Goal: Obtain resource: Obtain resource

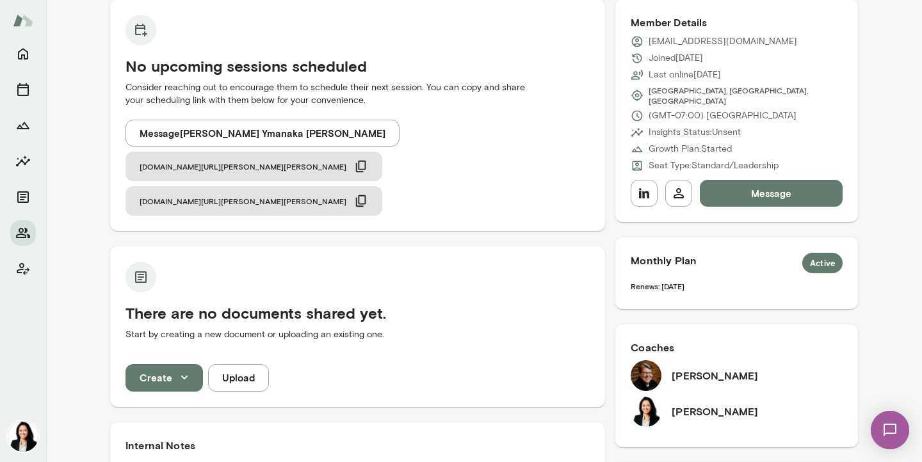
scroll to position [129, 0]
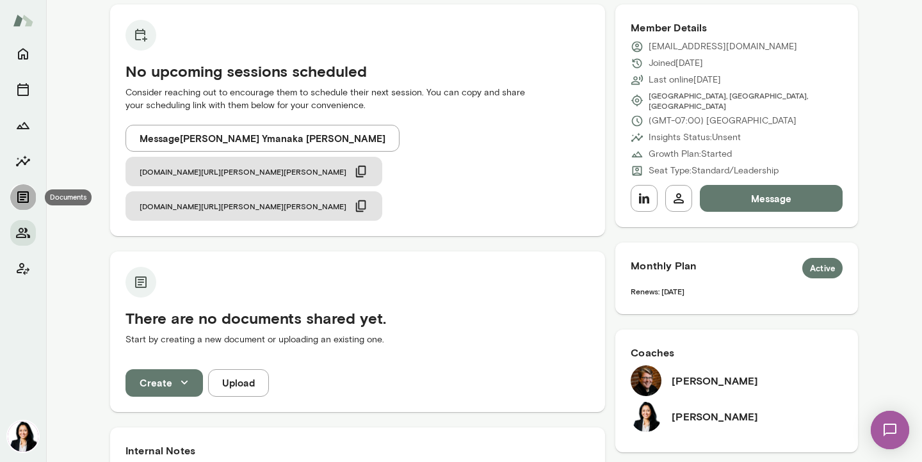
click at [23, 195] on icon "Documents" at bounding box center [23, 197] width 12 height 12
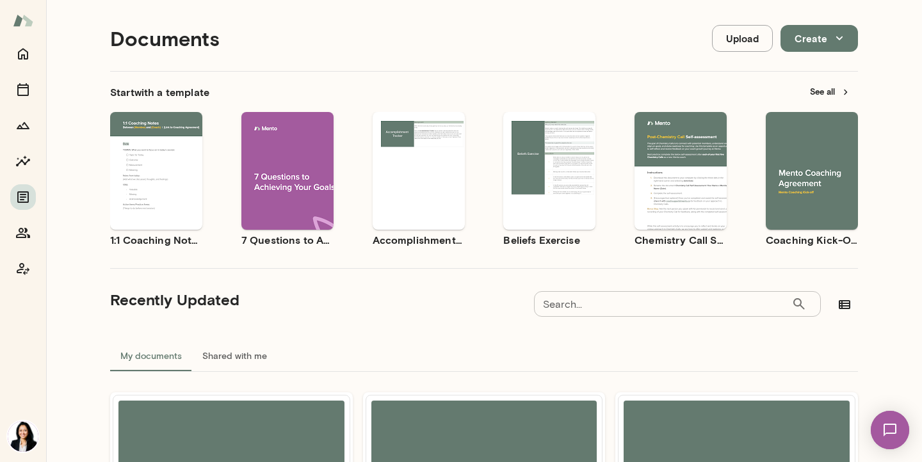
click at [623, 308] on input "Search..." at bounding box center [662, 304] width 257 height 26
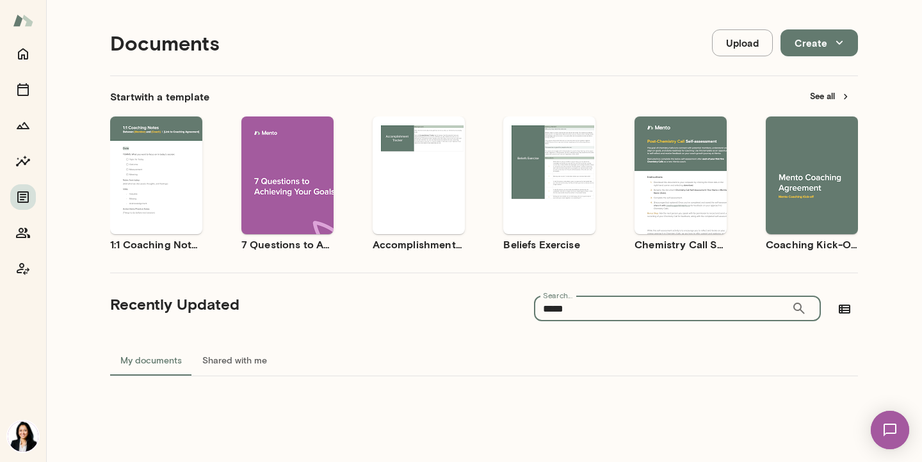
scroll to position [10, 0]
type input "*****"
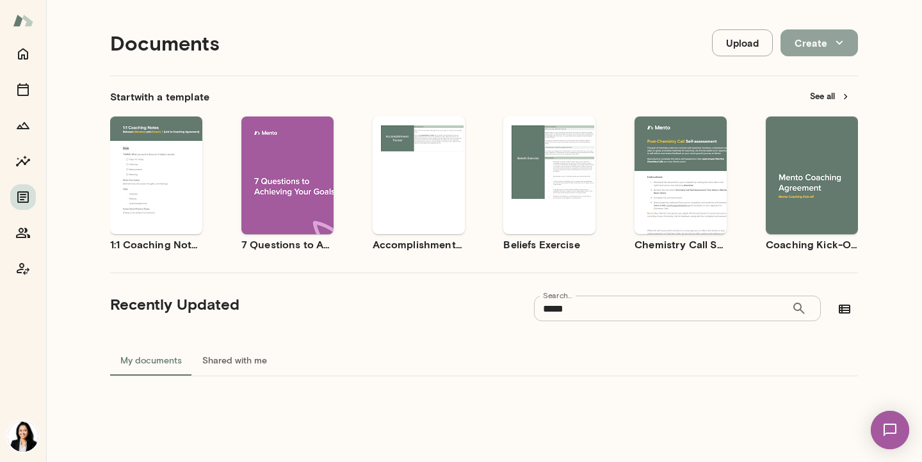
click at [828, 47] on button "Create" at bounding box center [819, 42] width 77 height 27
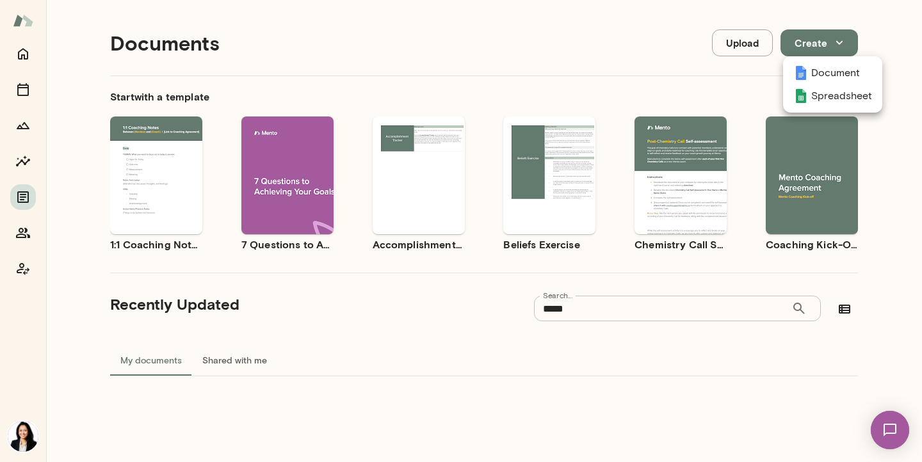
click at [907, 51] on div at bounding box center [461, 231] width 922 height 462
click at [840, 92] on button "See all" at bounding box center [830, 96] width 56 height 20
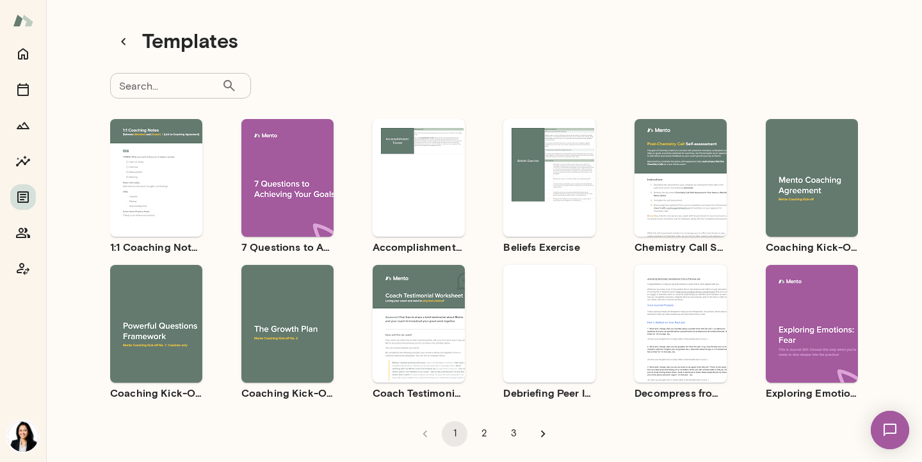
click at [672, 190] on button "Preview" at bounding box center [681, 189] width 82 height 17
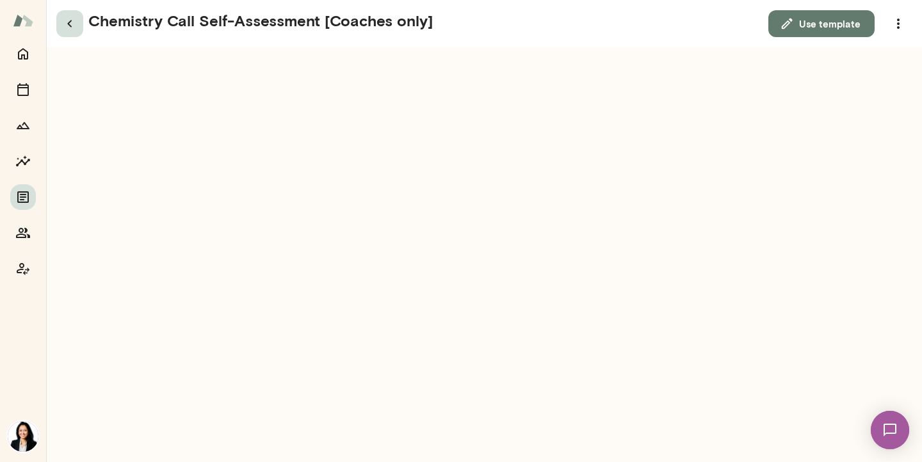
click at [70, 28] on icon "button" at bounding box center [69, 23] width 15 height 15
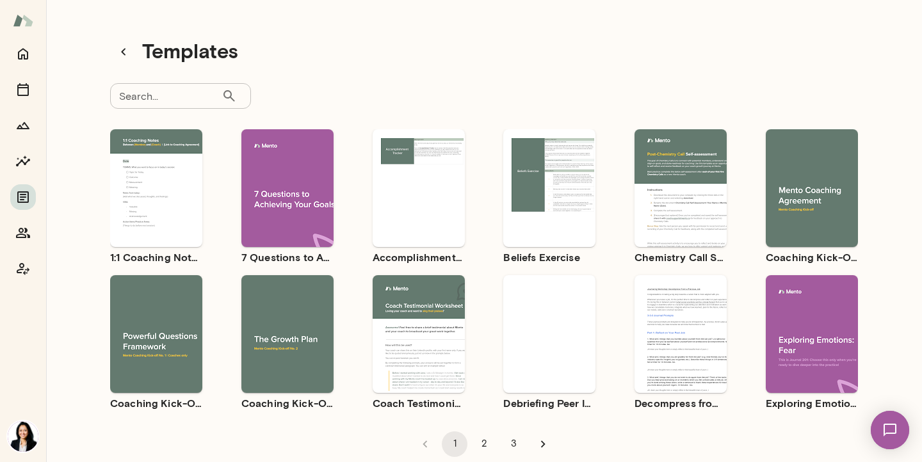
click at [153, 94] on input "Search..." at bounding box center [165, 96] width 111 height 26
type input "*********"
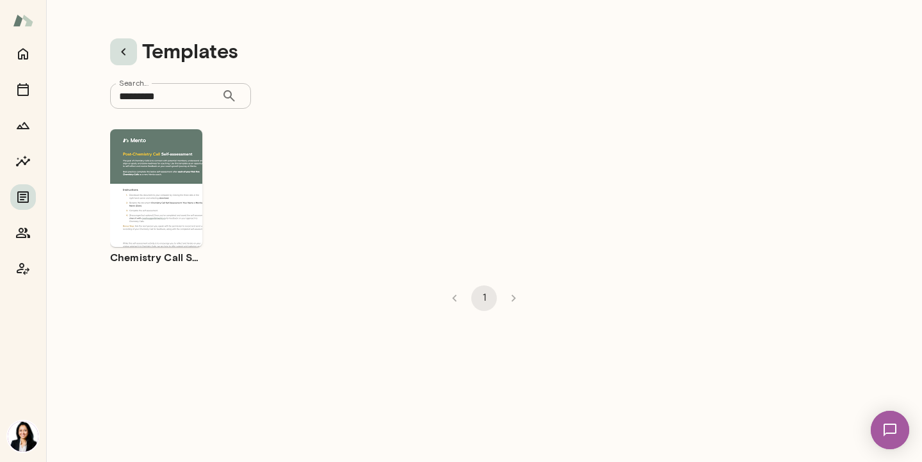
click at [122, 55] on icon "button" at bounding box center [123, 51] width 15 height 15
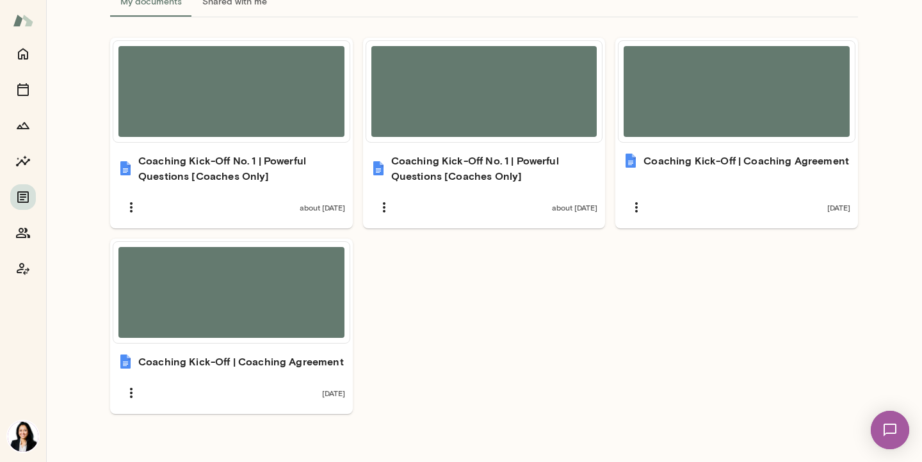
scroll to position [375, 0]
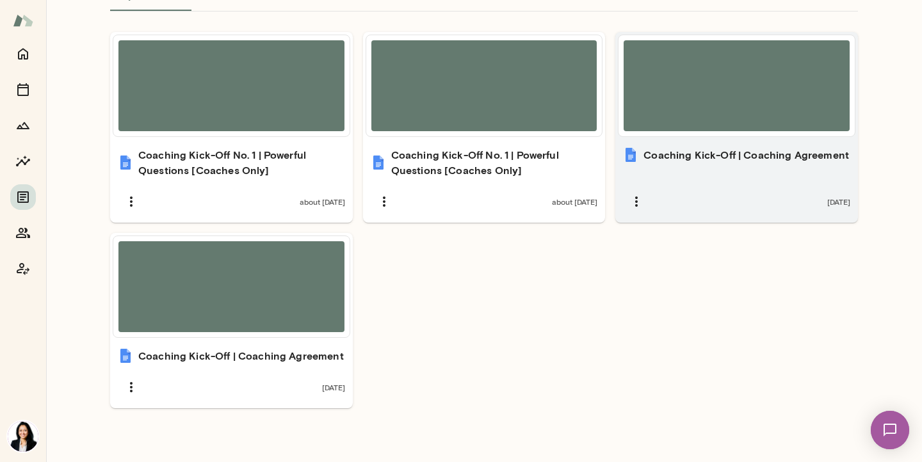
click at [704, 151] on h6 "Coaching Kick-Off | Coaching Agreement" at bounding box center [747, 154] width 206 height 15
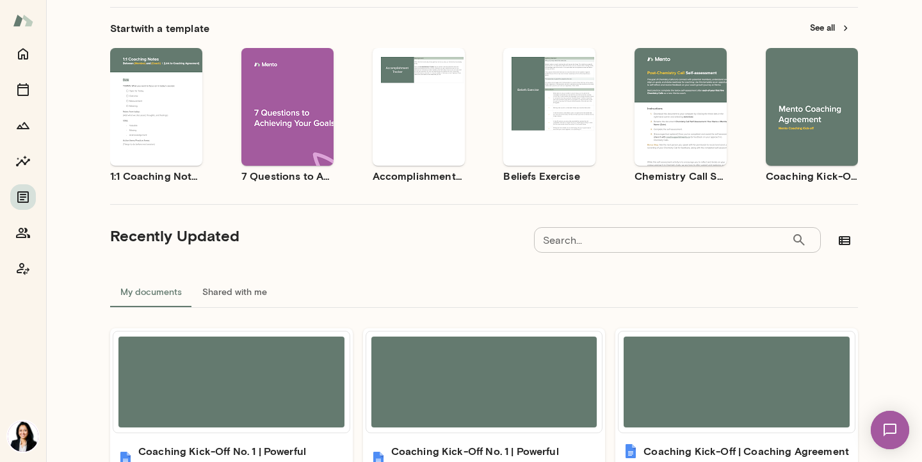
scroll to position [0, 0]
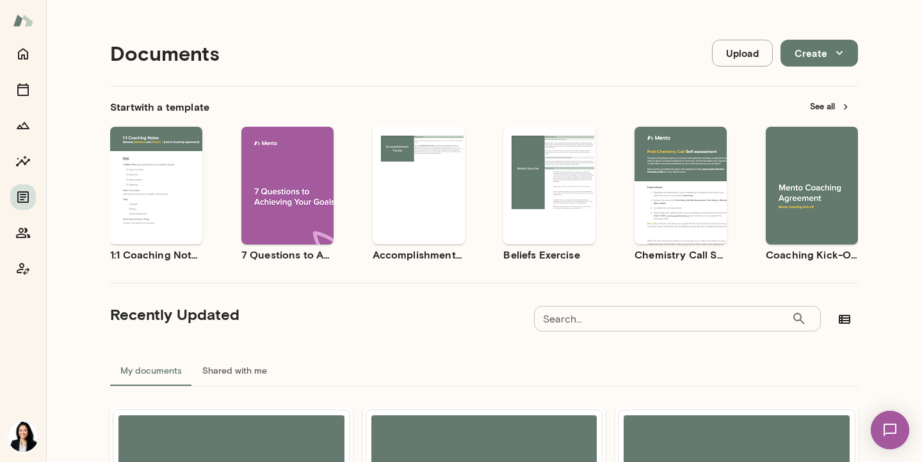
click at [834, 103] on button "See all" at bounding box center [830, 107] width 56 height 20
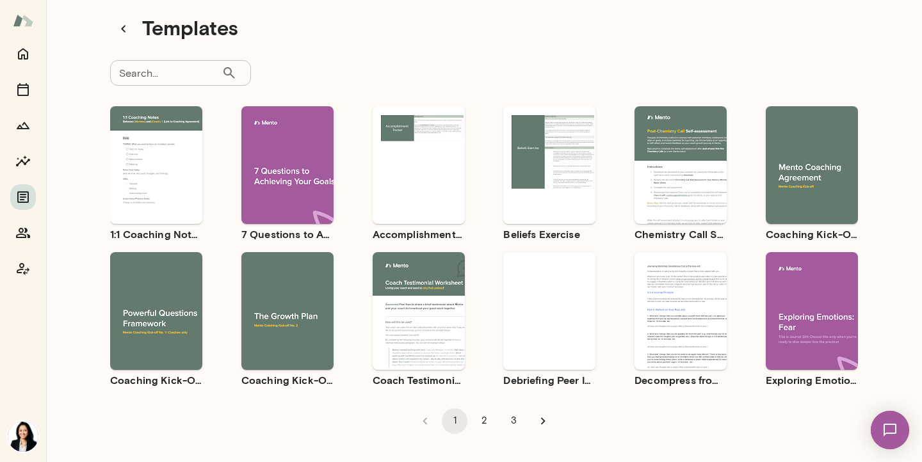
scroll to position [26, 0]
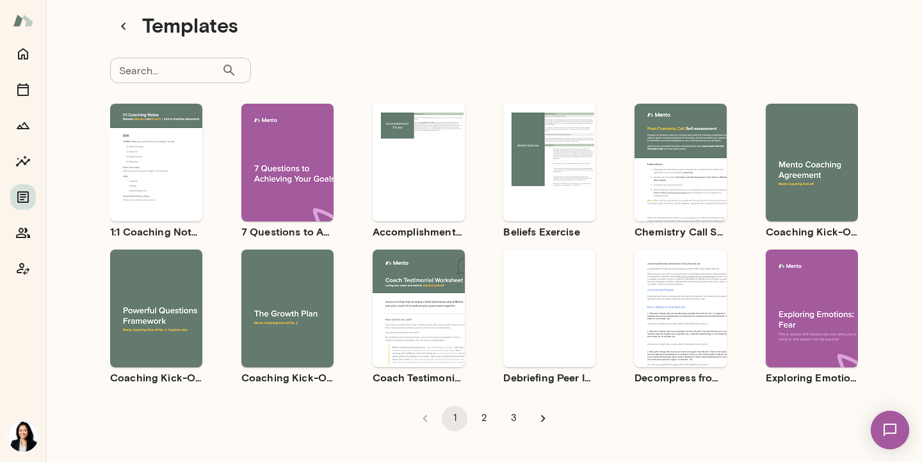
click at [300, 352] on div "Use template Preview" at bounding box center [287, 309] width 92 height 118
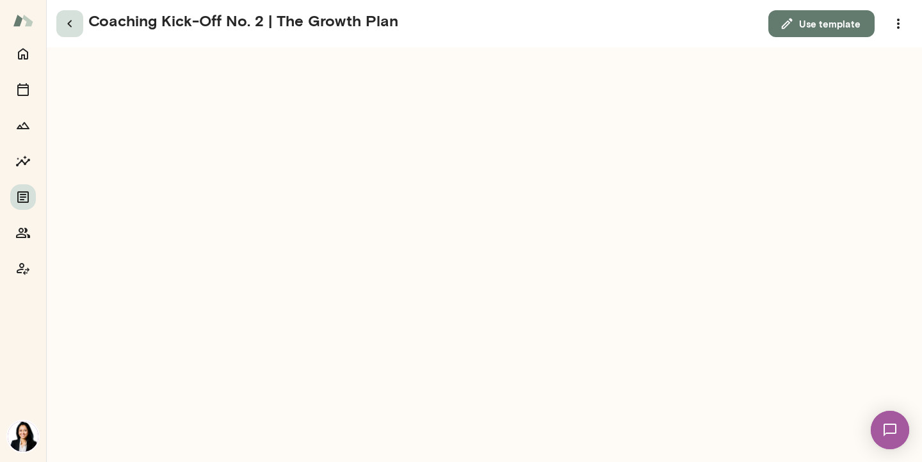
click at [69, 22] on icon "button" at bounding box center [69, 23] width 4 height 7
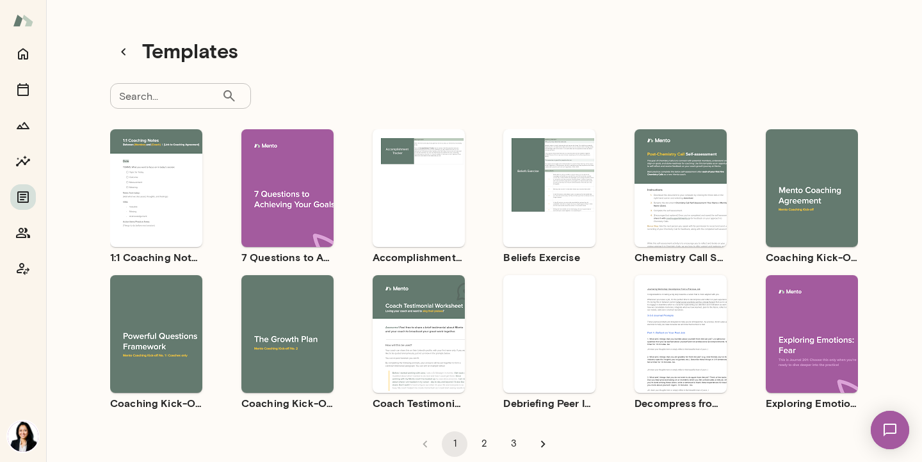
click at [829, 218] on div "Use template Preview" at bounding box center [812, 188] width 92 height 118
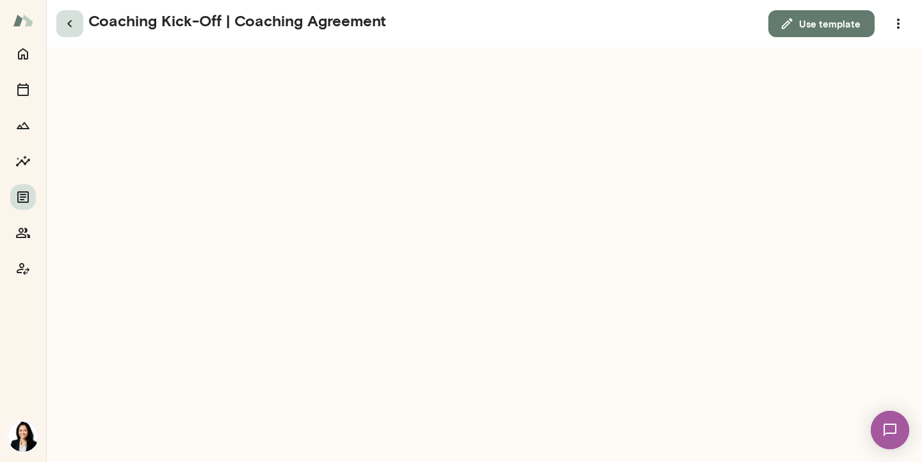
click at [67, 24] on icon "button" at bounding box center [69, 23] width 15 height 15
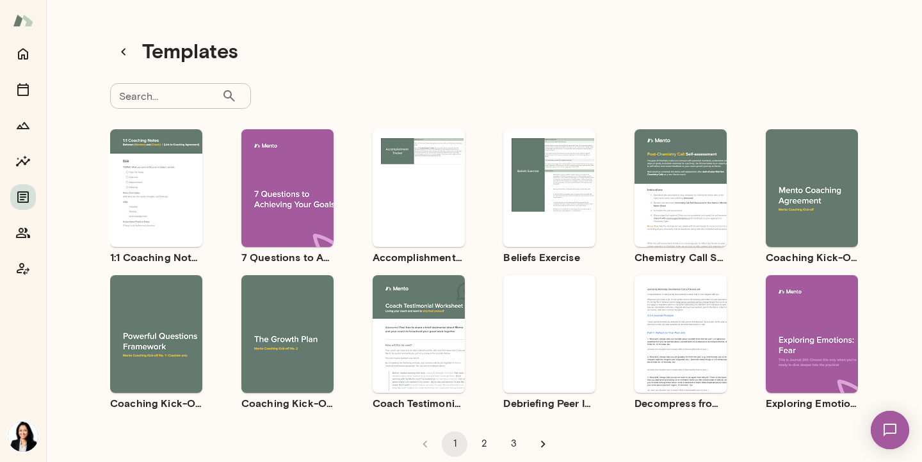
scroll to position [26, 0]
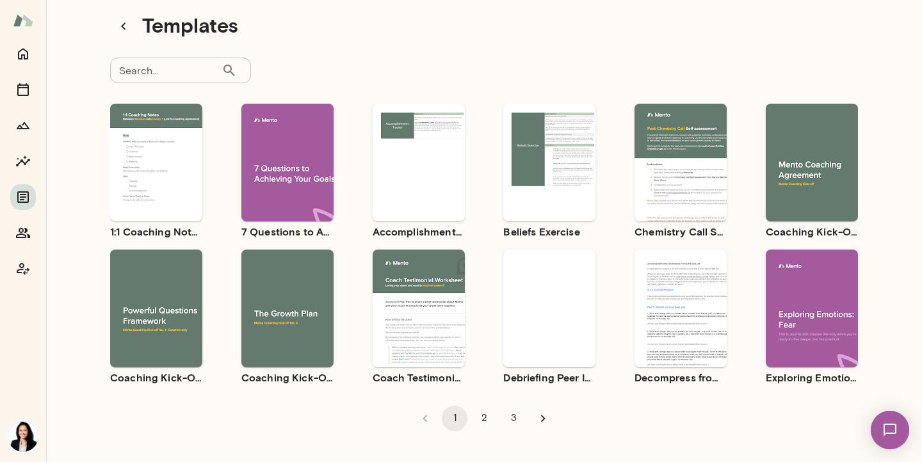
click at [403, 308] on div "Use template Preview" at bounding box center [419, 309] width 92 height 118
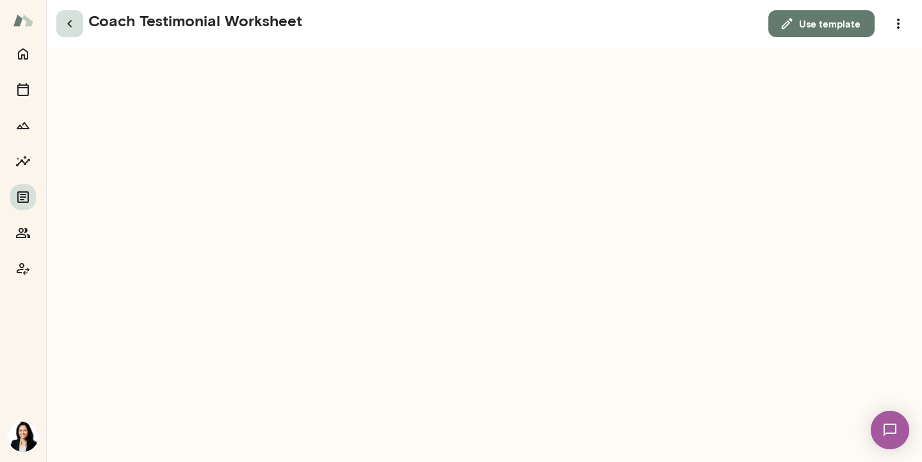
click at [70, 21] on icon "button" at bounding box center [69, 23] width 4 height 7
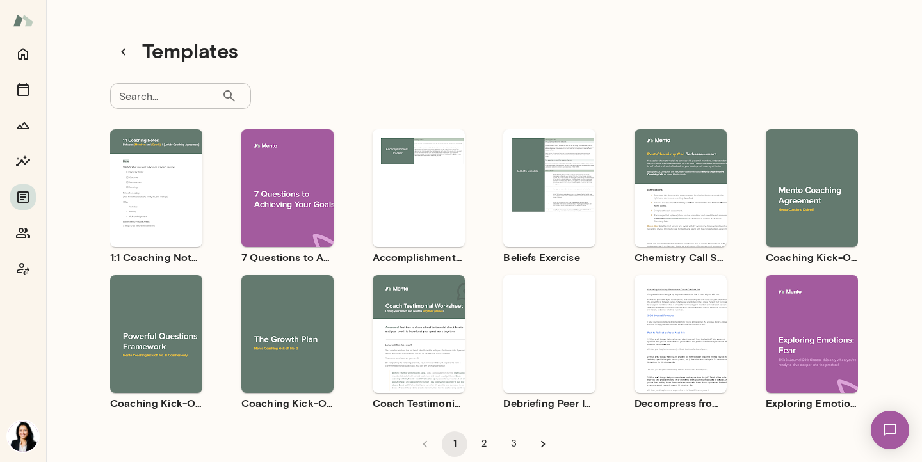
click at [576, 372] on div "Use template Preview" at bounding box center [549, 334] width 92 height 118
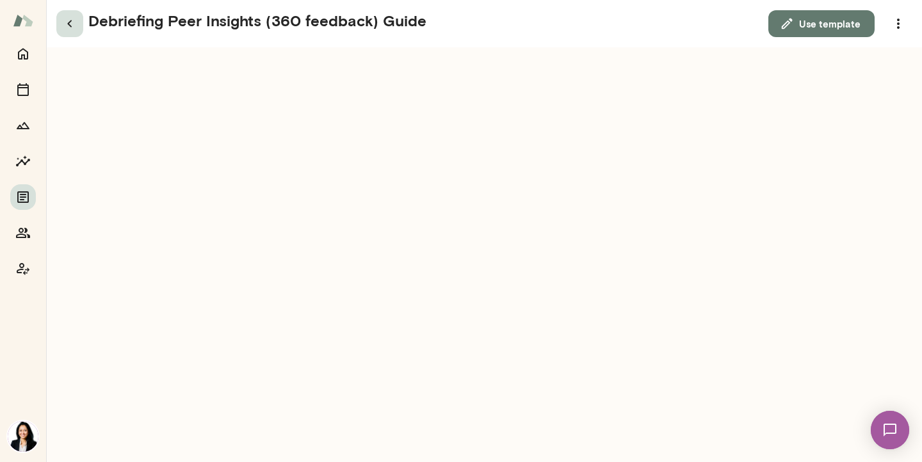
click at [72, 23] on icon "button" at bounding box center [69, 23] width 15 height 15
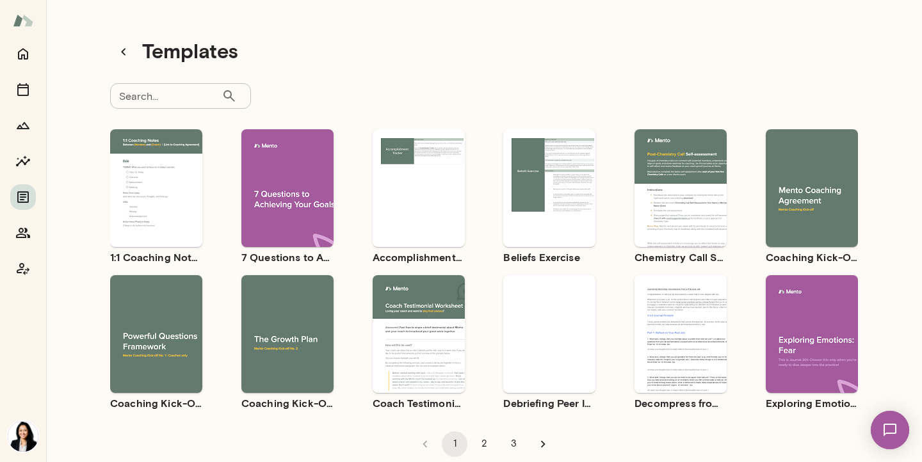
click at [676, 370] on div "Use template Preview" at bounding box center [681, 334] width 92 height 118
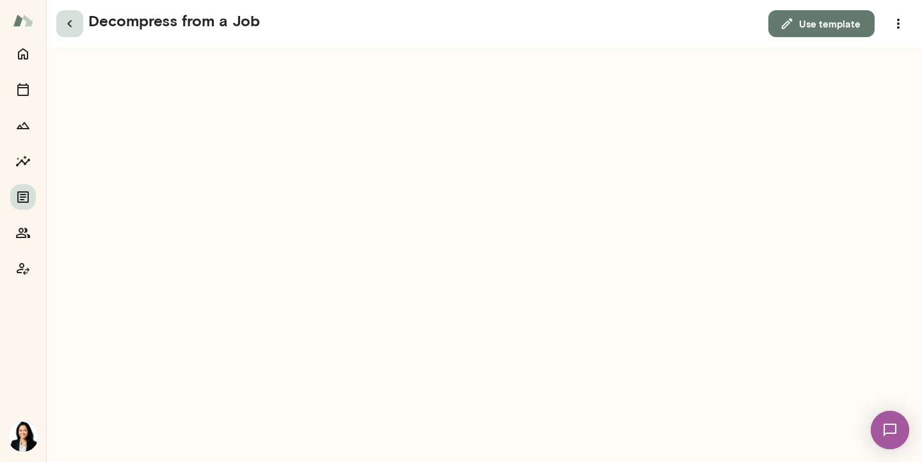
click at [69, 24] on icon "button" at bounding box center [69, 23] width 15 height 15
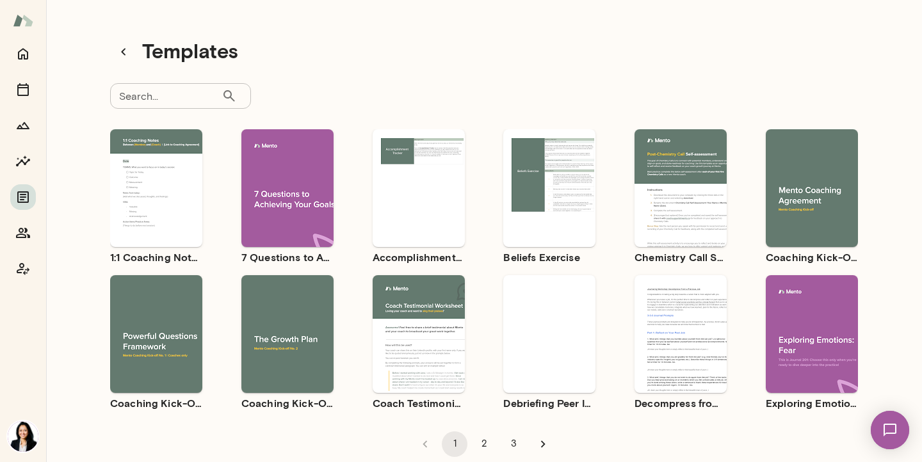
click at [821, 305] on div "Use template Preview" at bounding box center [812, 334] width 92 height 118
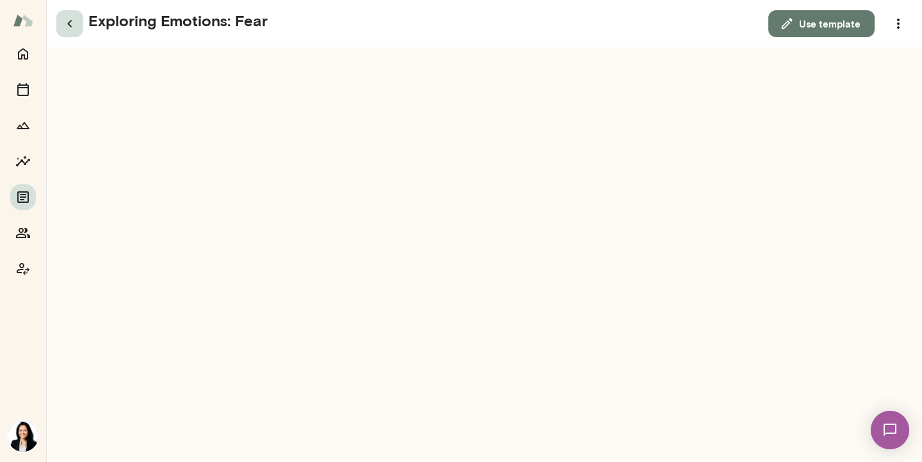
click at [69, 23] on icon "button" at bounding box center [69, 23] width 4 height 7
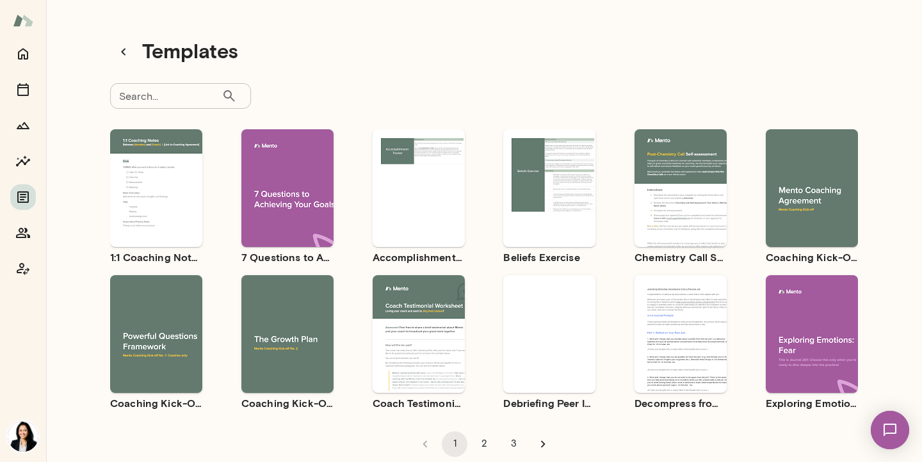
scroll to position [26, 0]
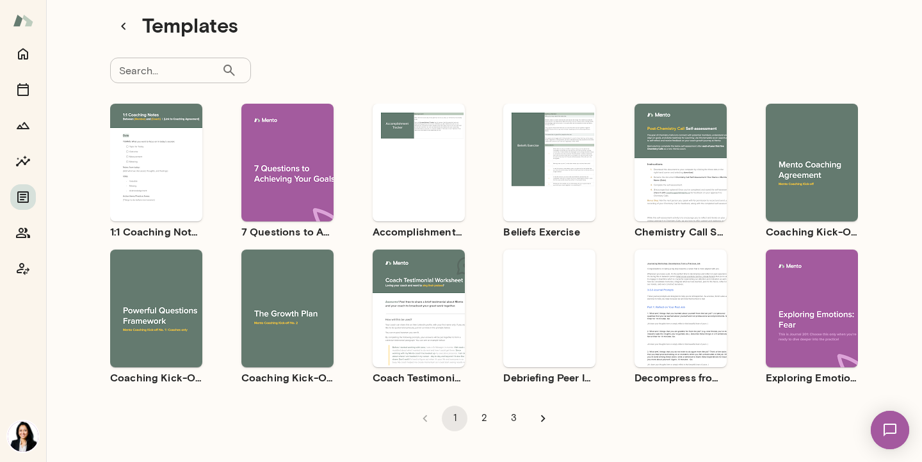
click at [483, 419] on button "2" at bounding box center [484, 419] width 26 height 26
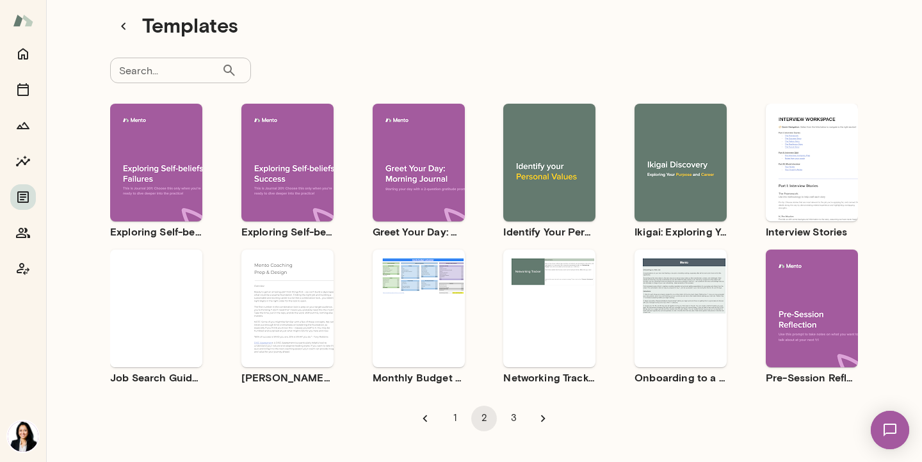
click at [140, 341] on div "Use template Preview" at bounding box center [156, 309] width 92 height 118
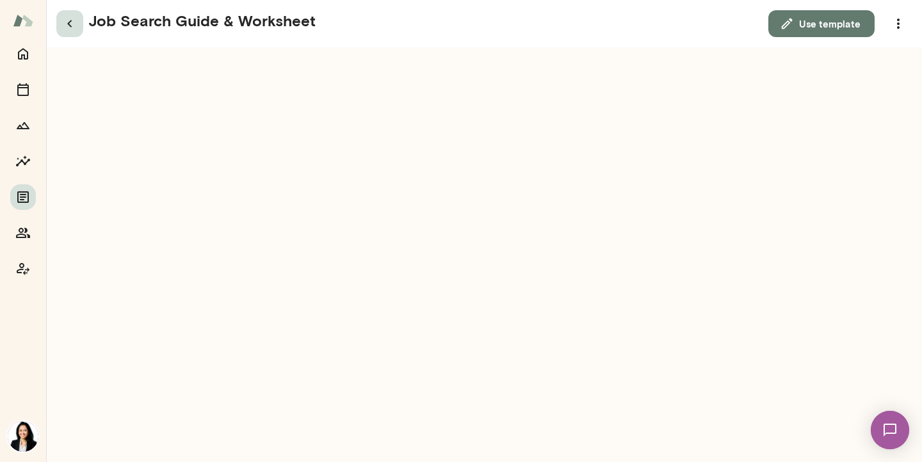
click at [70, 20] on icon "button" at bounding box center [69, 23] width 4 height 7
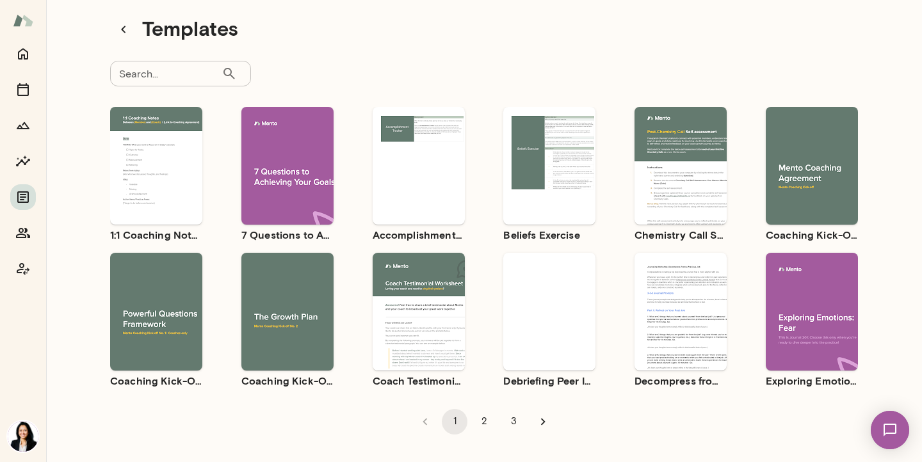
scroll to position [26, 0]
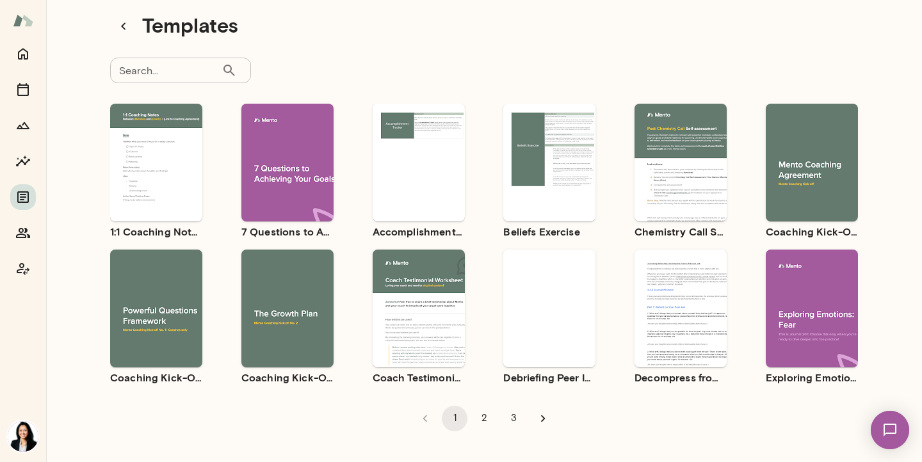
click at [487, 423] on button "2" at bounding box center [484, 419] width 26 height 26
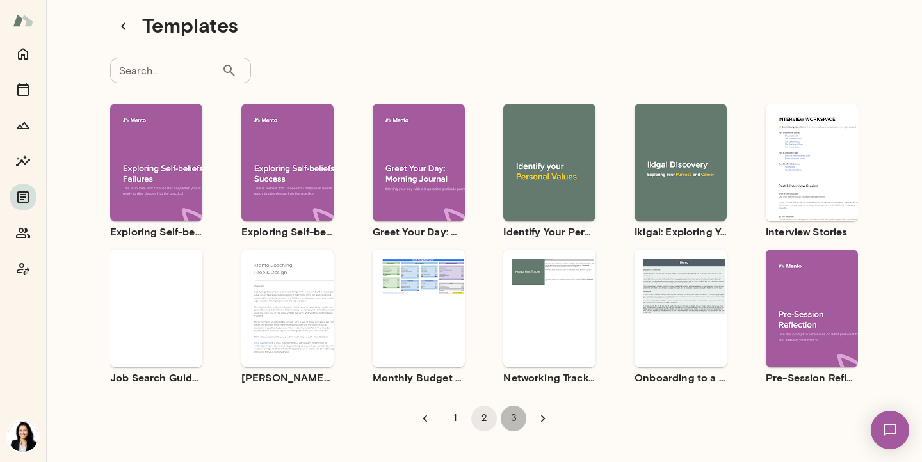
click at [512, 416] on button "3" at bounding box center [514, 419] width 26 height 26
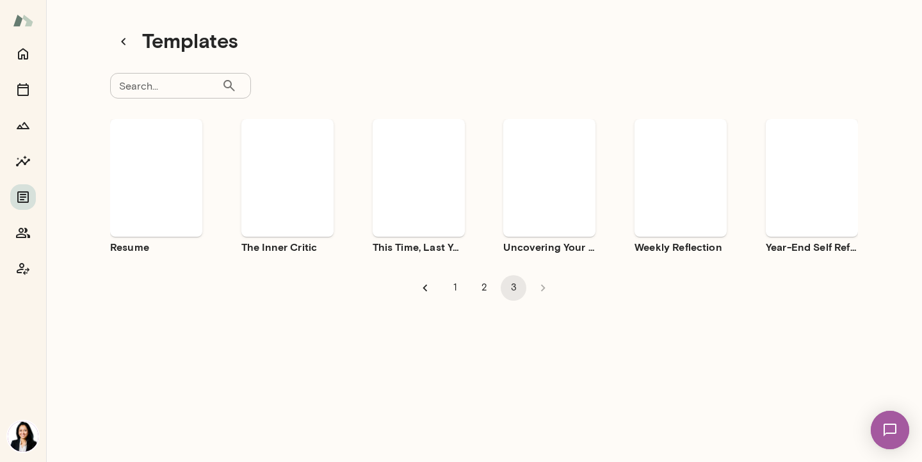
scroll to position [10, 0]
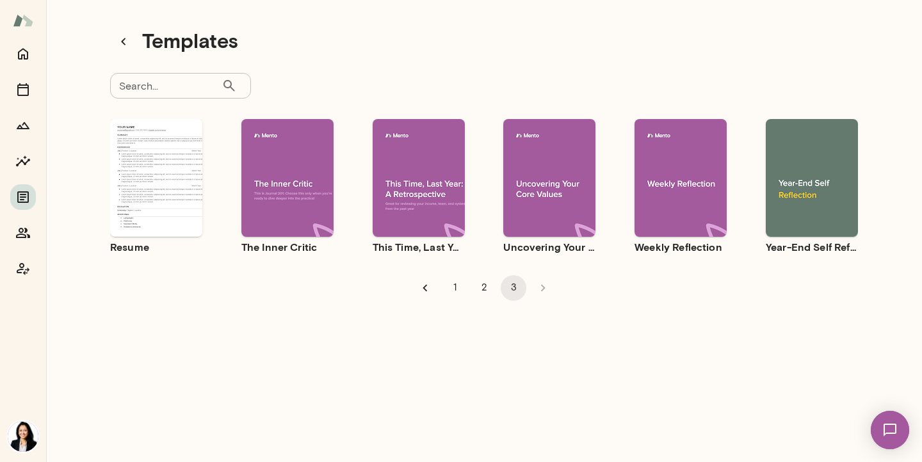
click at [183, 204] on div "Use template Preview" at bounding box center [156, 178] width 92 height 118
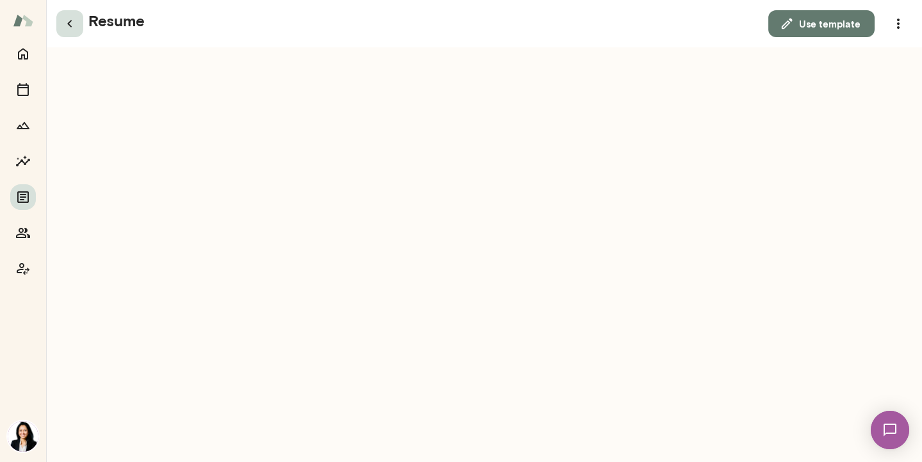
click at [72, 24] on icon "button" at bounding box center [69, 23] width 15 height 15
